Goal: Task Accomplishment & Management: Manage account settings

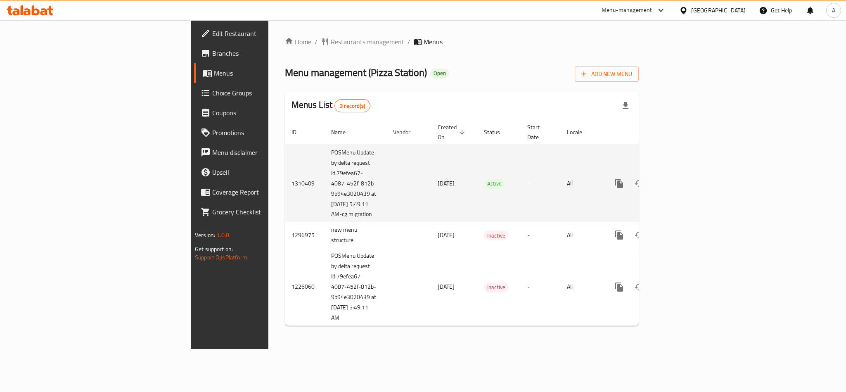
click at [696, 173] on td "enhanced table" at bounding box center [649, 184] width 93 height 78
click at [689, 179] on link "enhanced table" at bounding box center [679, 183] width 20 height 20
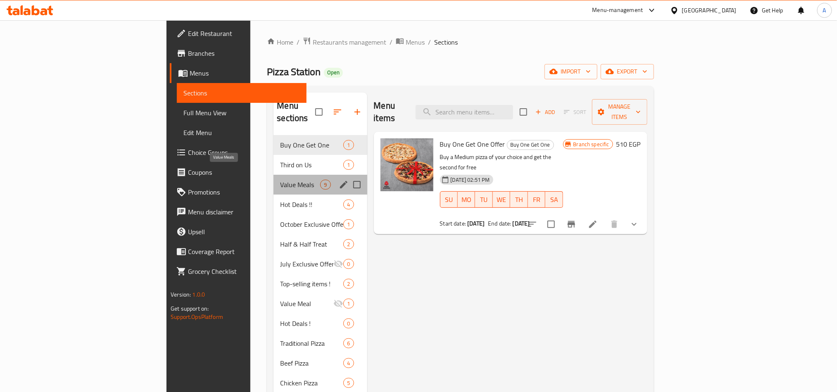
click at [280, 180] on span "Value Meals" at bounding box center [300, 185] width 40 height 10
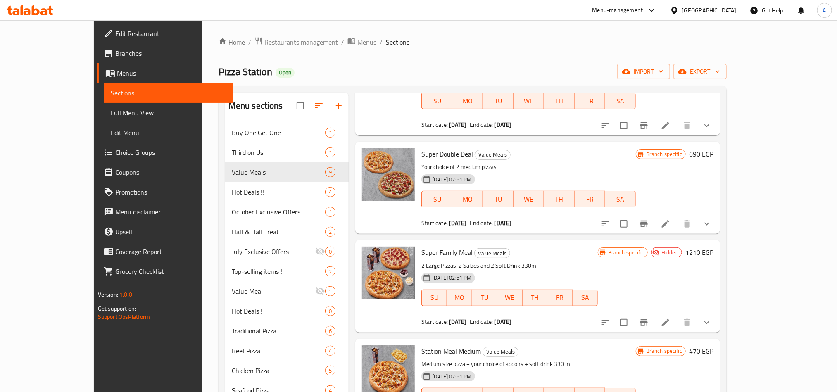
scroll to position [186, 0]
click at [429, 147] on span "Super Double Deal" at bounding box center [447, 153] width 52 height 12
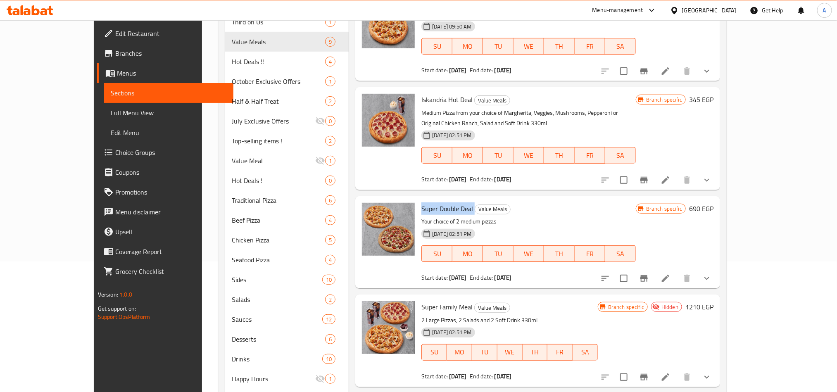
scroll to position [128, 0]
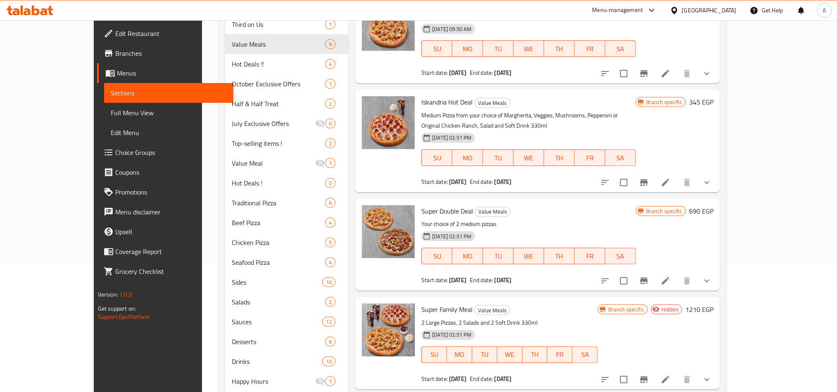
click at [424, 219] on p "Your choice of 2 medium pizzas" at bounding box center [528, 224] width 214 height 10
click at [424, 205] on span "Super Double Deal" at bounding box center [447, 211] width 52 height 12
click at [425, 205] on span "Super Double Deal" at bounding box center [447, 211] width 52 height 12
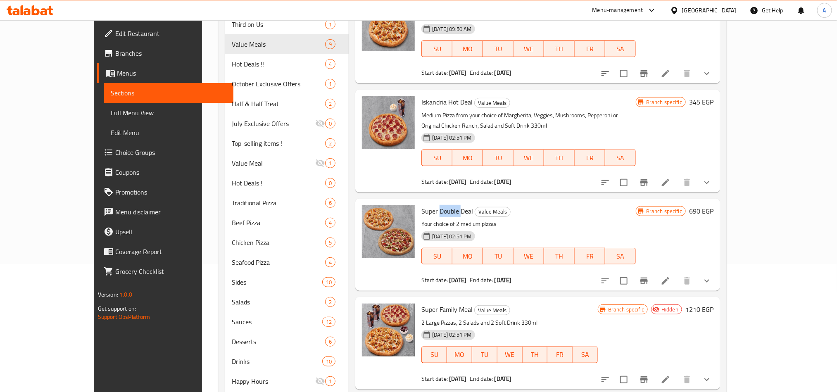
click at [425, 205] on span "Super Double Deal" at bounding box center [447, 211] width 52 height 12
click at [434, 90] on div "Iskandria Hot Deal Value Meals Medium Pizza from your choice of Margherita, Veg…" at bounding box center [537, 141] width 365 height 102
click at [425, 101] on span "Iskandria Hot Deal" at bounding box center [446, 102] width 51 height 12
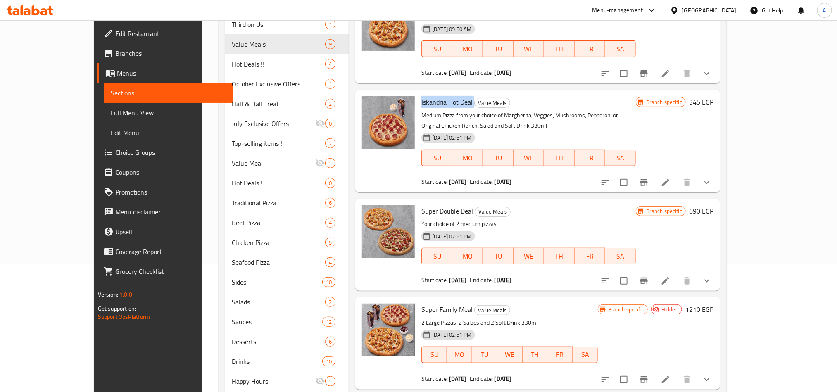
click at [425, 101] on span "Iskandria Hot Deal" at bounding box center [446, 102] width 51 height 12
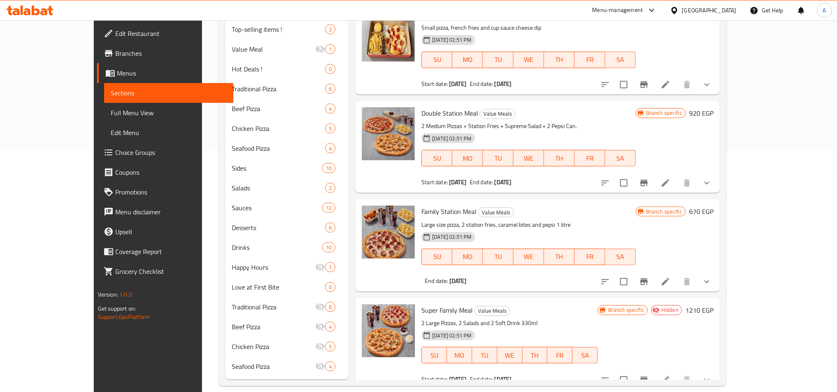
scroll to position [252, 0]
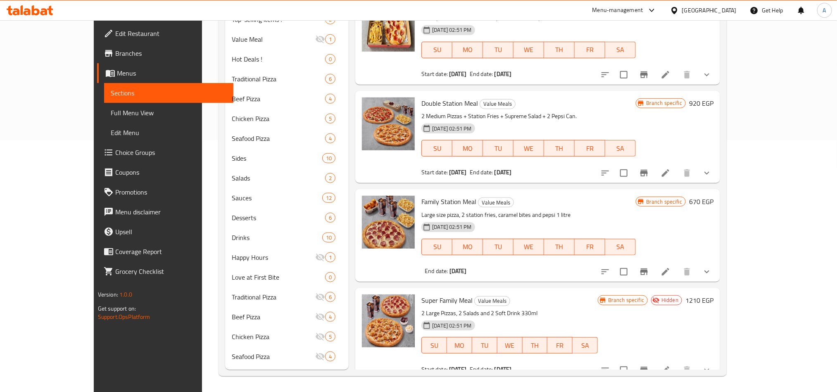
click at [425, 294] on span "Super Family Meal" at bounding box center [446, 300] width 51 height 12
click at [422, 197] on span "Family Station Meal" at bounding box center [448, 201] width 55 height 12
click at [421, 196] on span "Family Station Meal" at bounding box center [448, 201] width 55 height 12
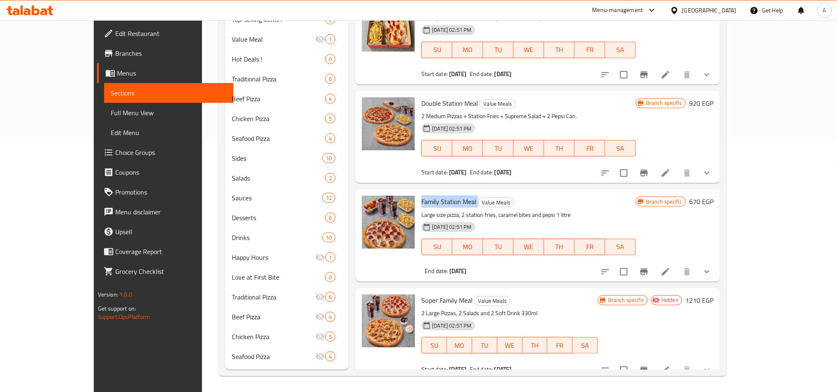
click at [421, 196] on span "Family Station Meal" at bounding box center [448, 201] width 55 height 12
click at [436, 97] on span "Double Station Meal" at bounding box center [449, 103] width 57 height 12
click at [522, 210] on p "Large size pizza, 2 station fries, caramel bites and pepsi 1 litre" at bounding box center [528, 215] width 214 height 10
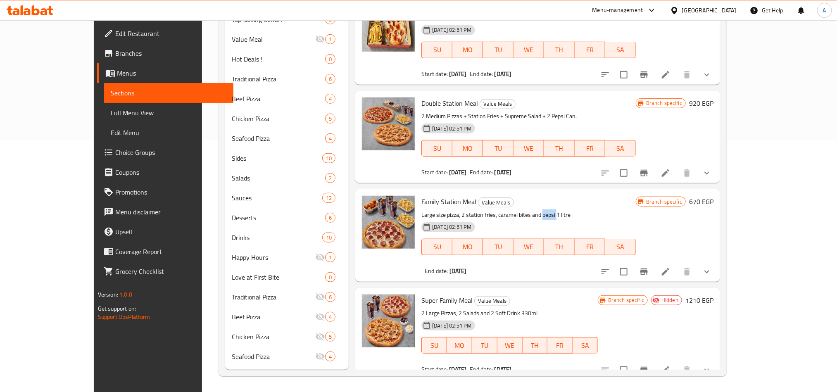
click at [522, 210] on p "Large size pizza, 2 station fries, caramel bites and pepsi 1 litre" at bounding box center [528, 215] width 214 height 10
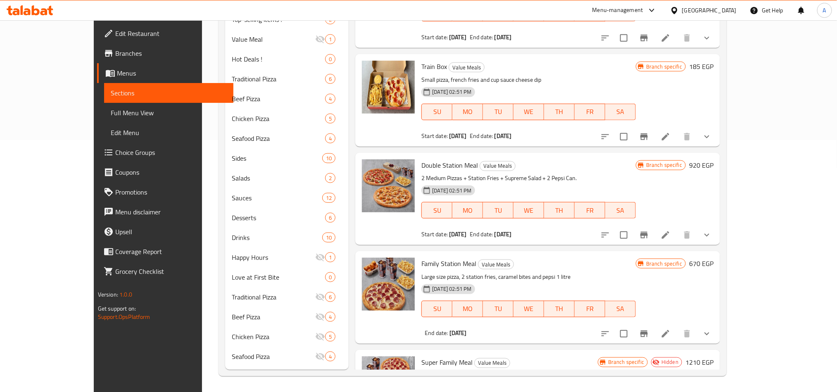
click at [435, 161] on div "Double Station Meal Value Meals 2 Medium Pizzas + Station Fries + Supreme Salad…" at bounding box center [528, 198] width 221 height 85
click at [430, 151] on div at bounding box center [430, 151] width 0 height 0
click at [717, 325] on div at bounding box center [655, 334] width 121 height 20
click at [712, 329] on icon "show more" at bounding box center [707, 334] width 10 height 10
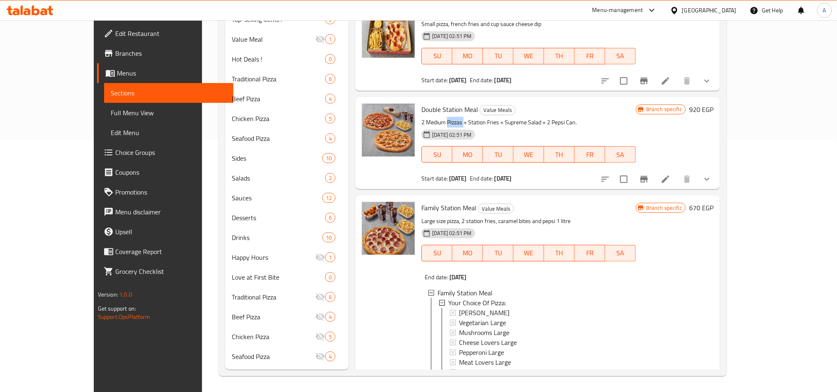
scroll to position [378, 0]
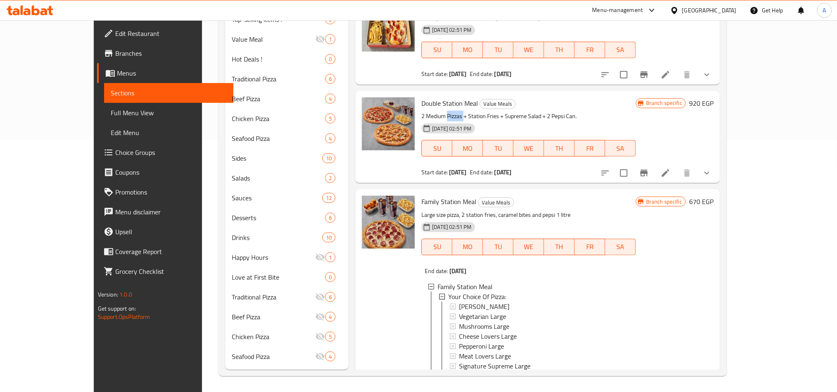
click at [430, 111] on p "2 Medium Pizzas + Station Fries + Supreme Salad + 2 Pepsi Can." at bounding box center [528, 116] width 214 height 10
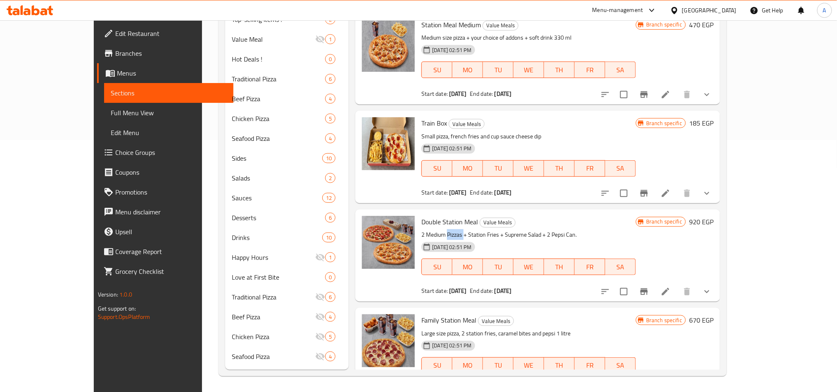
scroll to position [254, 0]
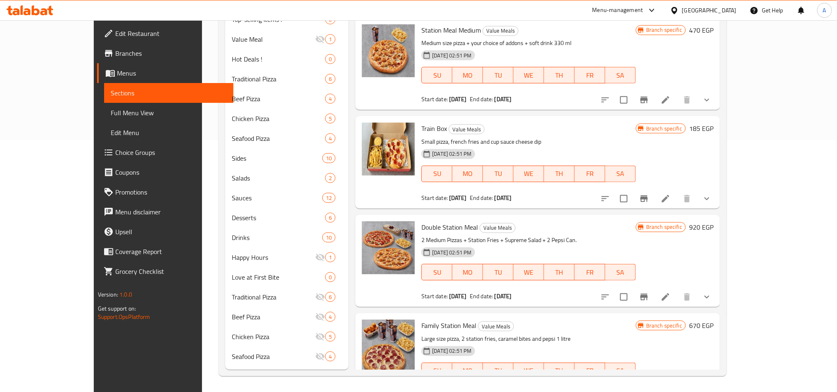
click at [421, 149] on div "[DATE] 02:51 PM" at bounding box center [447, 154] width 53 height 10
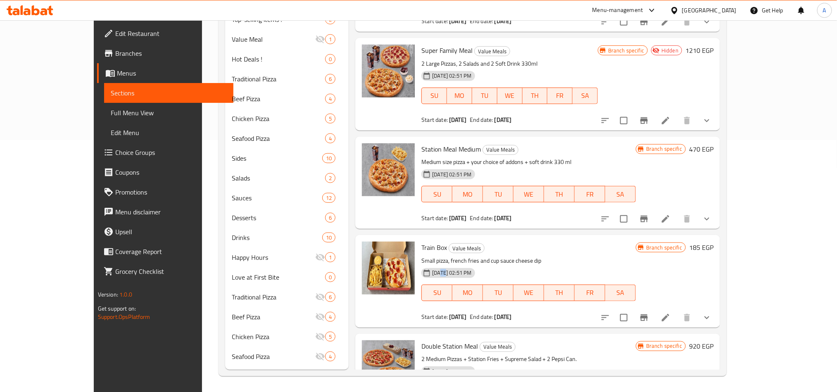
scroll to position [130, 0]
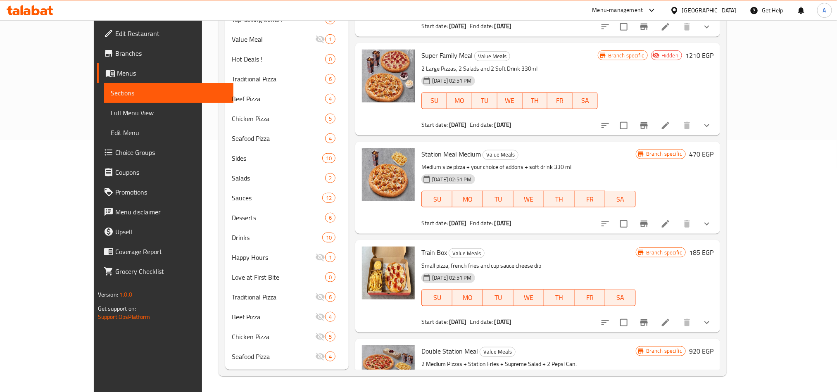
click at [452, 171] on div "[DATE] 02:51 PM" at bounding box center [445, 179] width 55 height 17
click at [447, 148] on span "Station Meal Medium" at bounding box center [450, 154] width 59 height 12
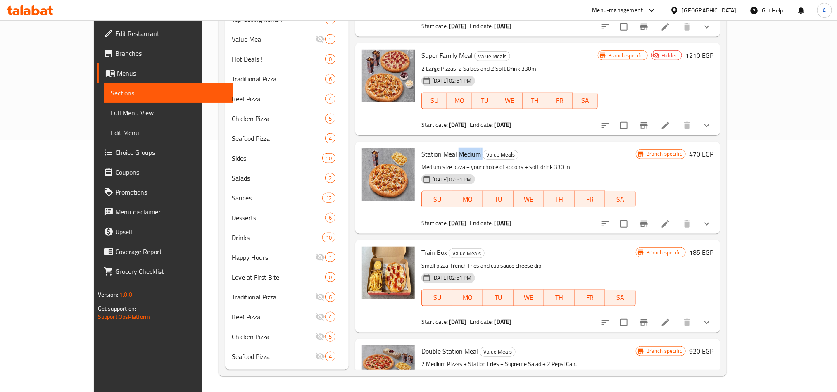
click at [447, 148] on span "Station Meal Medium" at bounding box center [450, 154] width 59 height 12
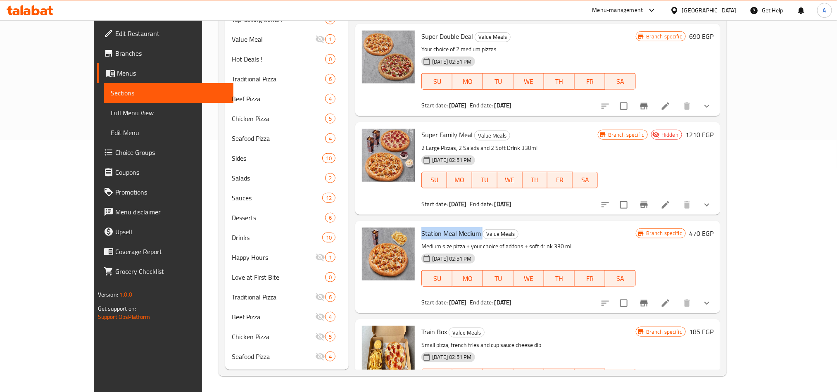
scroll to position [6, 0]
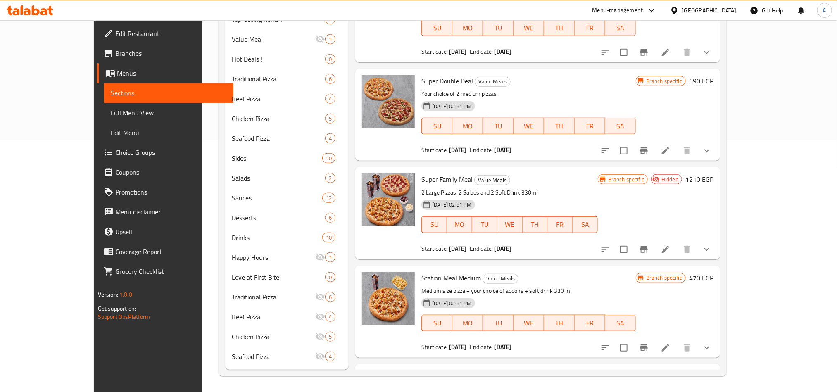
click at [437, 173] on span "Super Family Meal" at bounding box center [446, 179] width 51 height 12
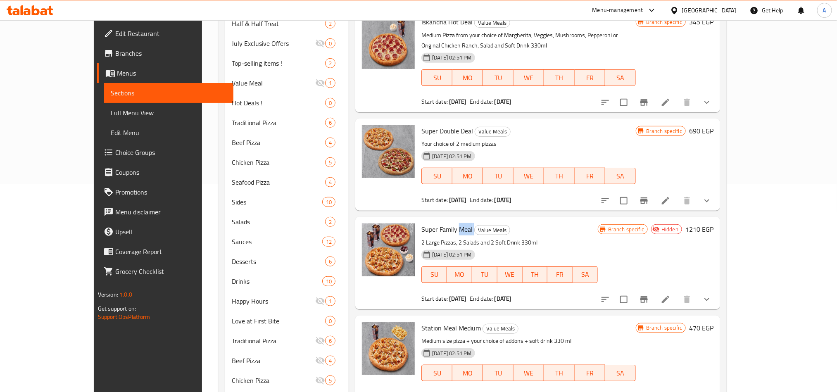
scroll to position [190, 0]
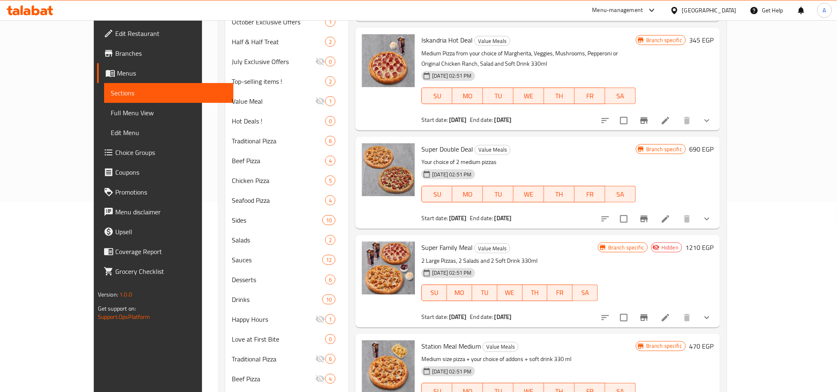
click at [439, 143] on span "Super Double Deal" at bounding box center [447, 149] width 52 height 12
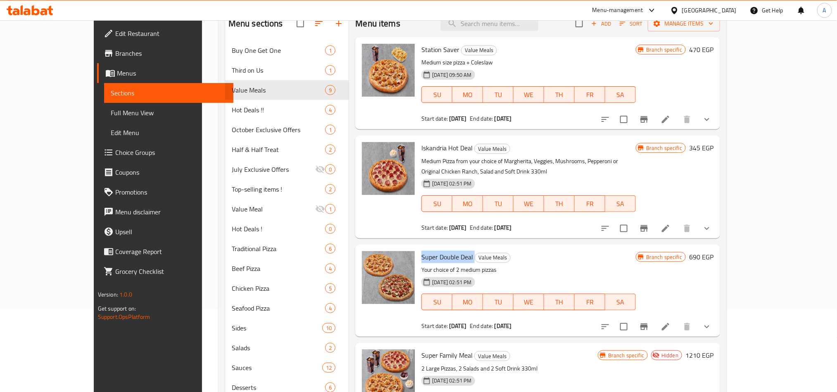
scroll to position [66, 0]
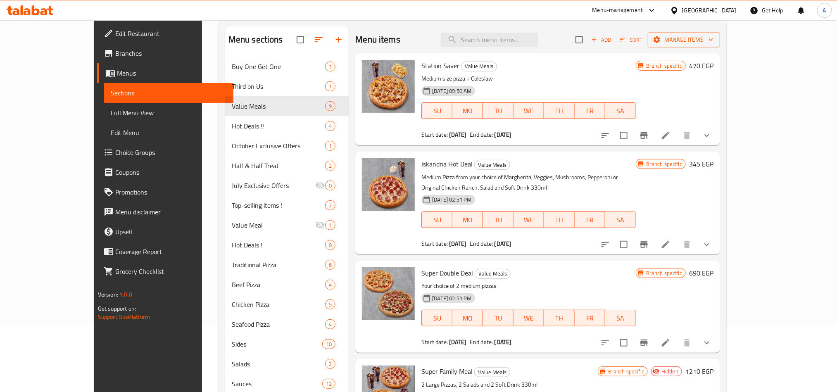
click at [421, 162] on span "Iskandria Hot Deal" at bounding box center [446, 164] width 51 height 12
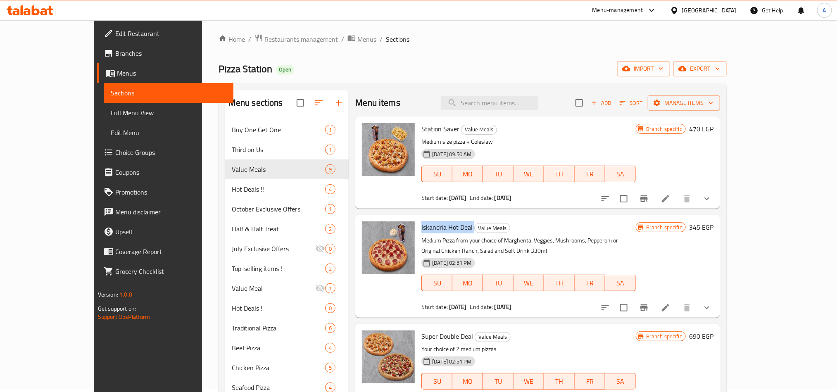
scroll to position [0, 0]
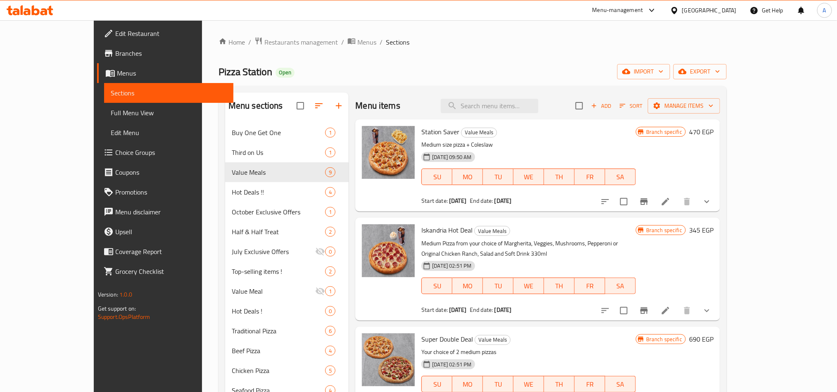
click at [432, 136] on span "Station Saver" at bounding box center [440, 132] width 38 height 12
